Goal: Communication & Community: Answer question/provide support

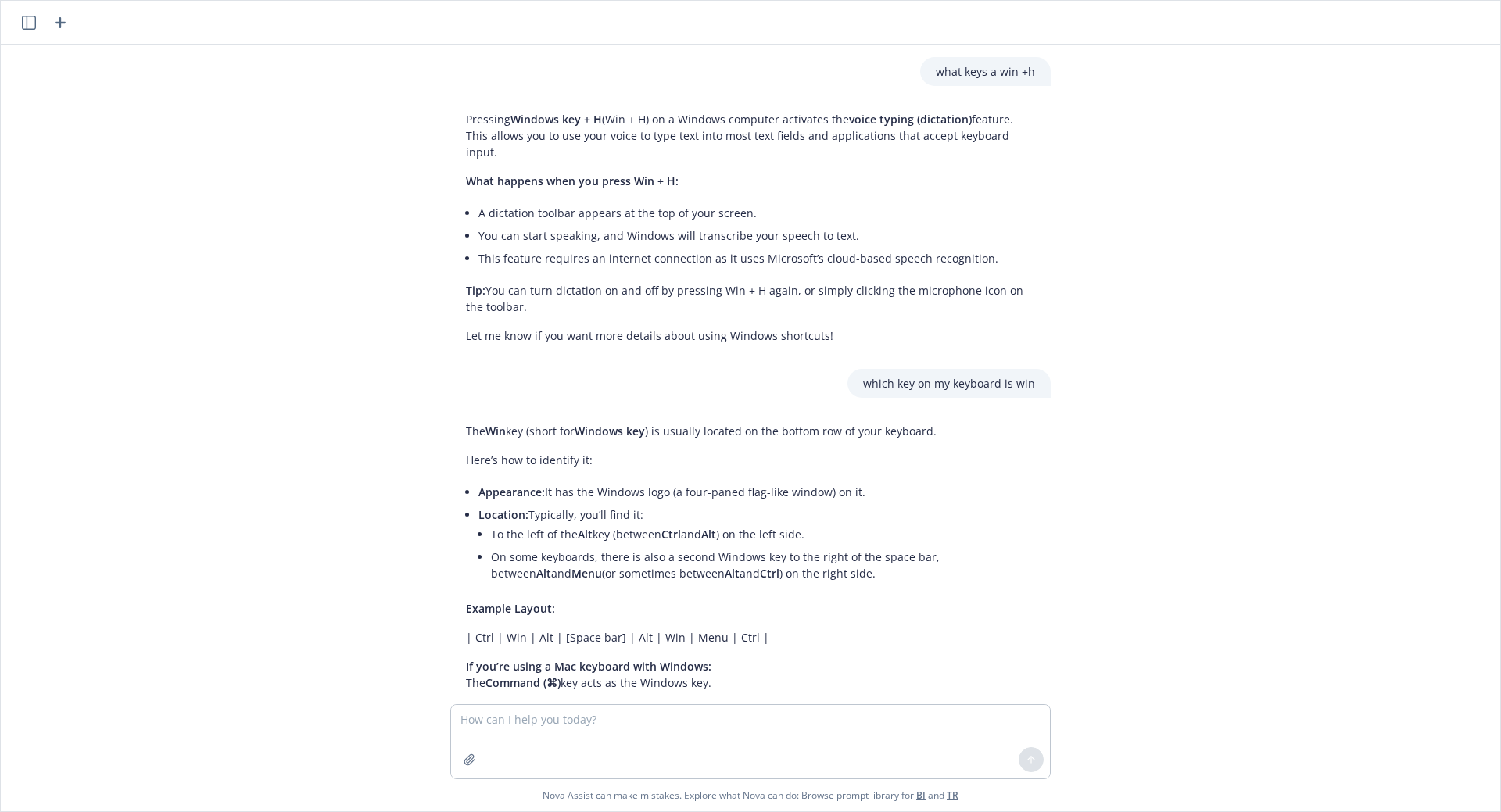
scroll to position [42, 0]
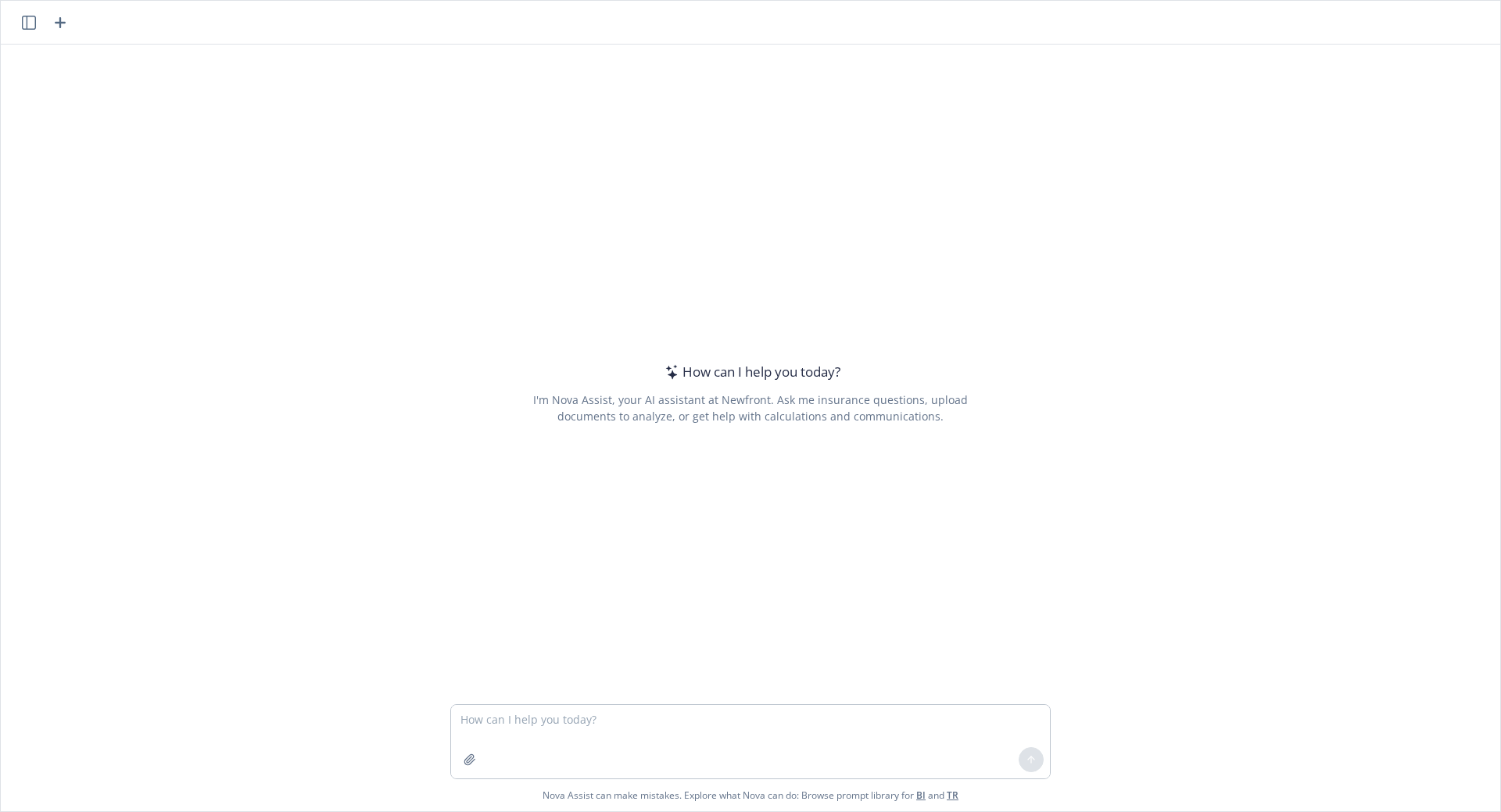
click at [597, 730] on textarea at bounding box center [750, 741] width 598 height 74
type textarea "what would be 4 possible responses to - how confident are you in your retiremen…"
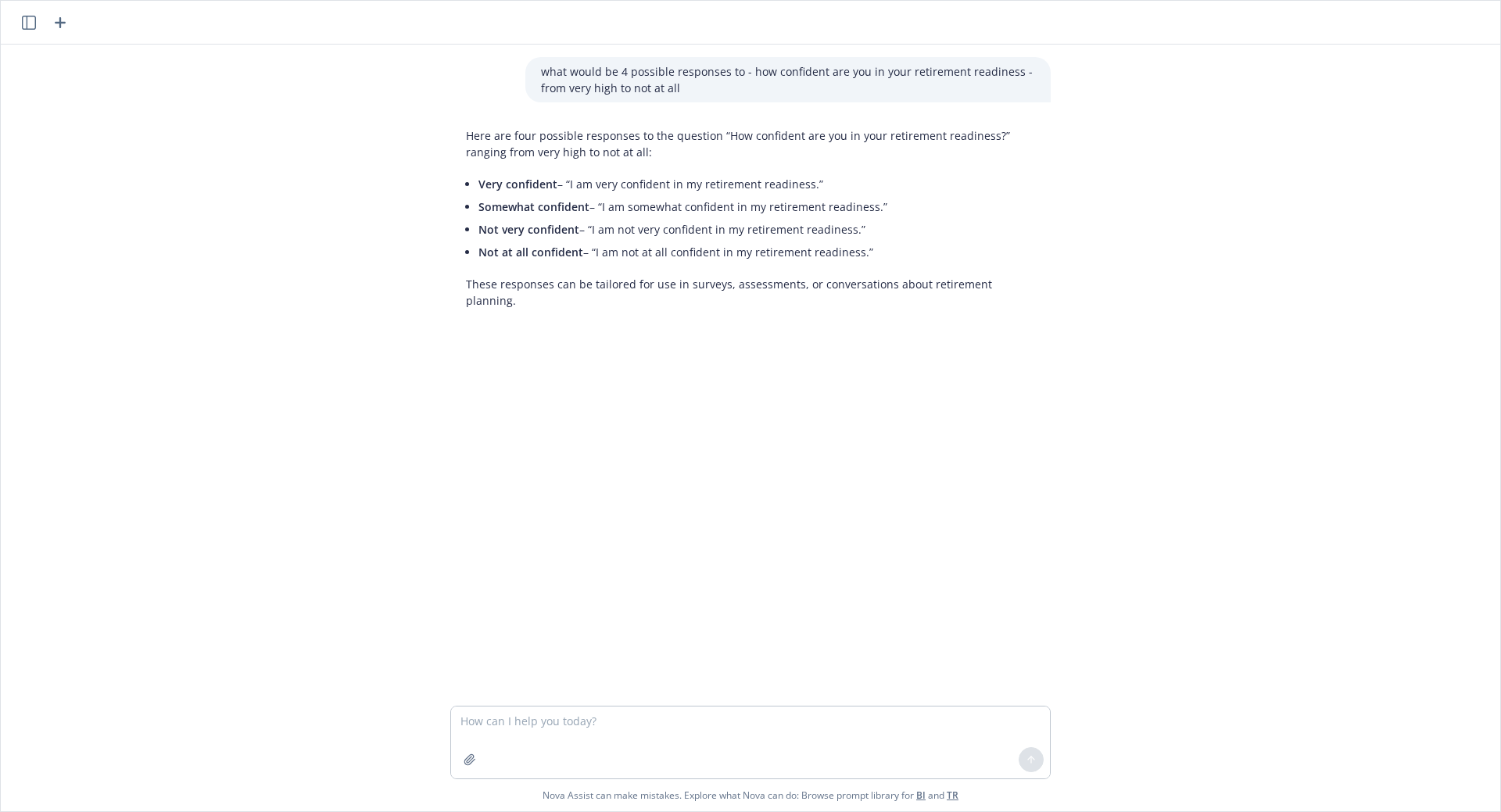
drag, startPoint x: 866, startPoint y: 253, endPoint x: 470, endPoint y: 184, distance: 402.0
click at [470, 184] on div "Here are four possible responses to the question “How confident are you in your…" at bounding box center [750, 218] width 600 height 194
copy ul "Very confident – “I am very confident in my retirement readiness.” Somewhat con…"
